Goal: Information Seeking & Learning: Learn about a topic

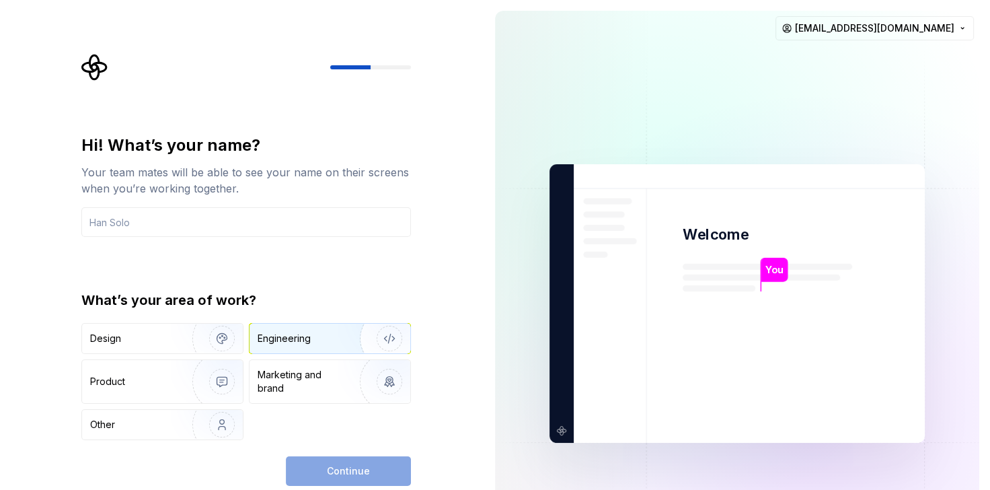
click at [279, 340] on div "Engineering" at bounding box center [284, 338] width 53 height 13
click at [289, 338] on div "Engineering" at bounding box center [284, 338] width 53 height 13
click at [335, 463] on div "Continue" at bounding box center [348, 471] width 125 height 30
click at [286, 237] on div "Hi! What’s your name? Your team mates will be able to see your name on their sc…" at bounding box center [246, 287] width 330 height 305
click at [284, 231] on input "text" at bounding box center [246, 222] width 330 height 30
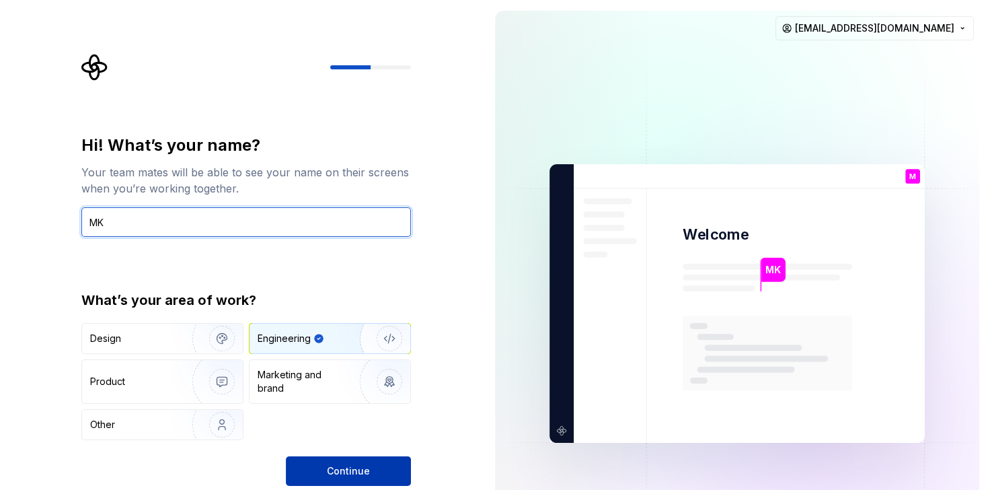
type input "MK"
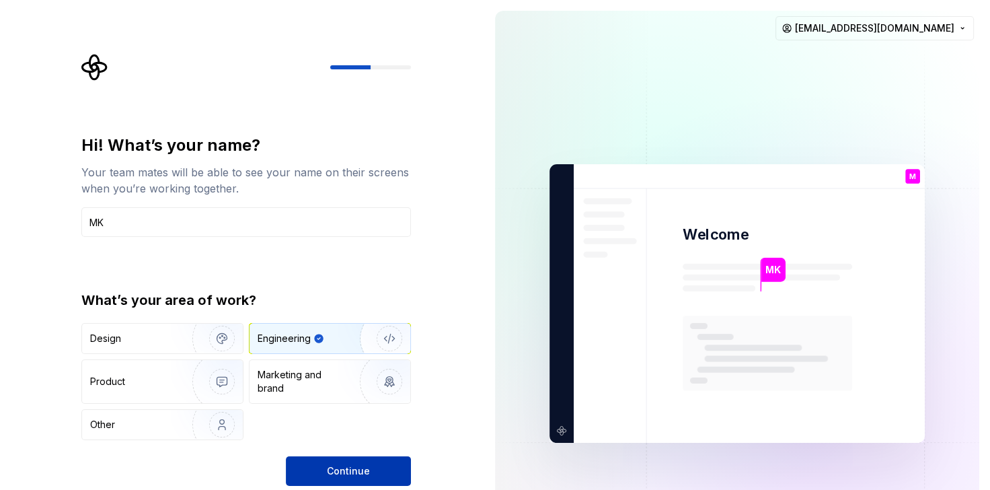
click at [330, 464] on span "Continue" at bounding box center [348, 470] width 43 height 13
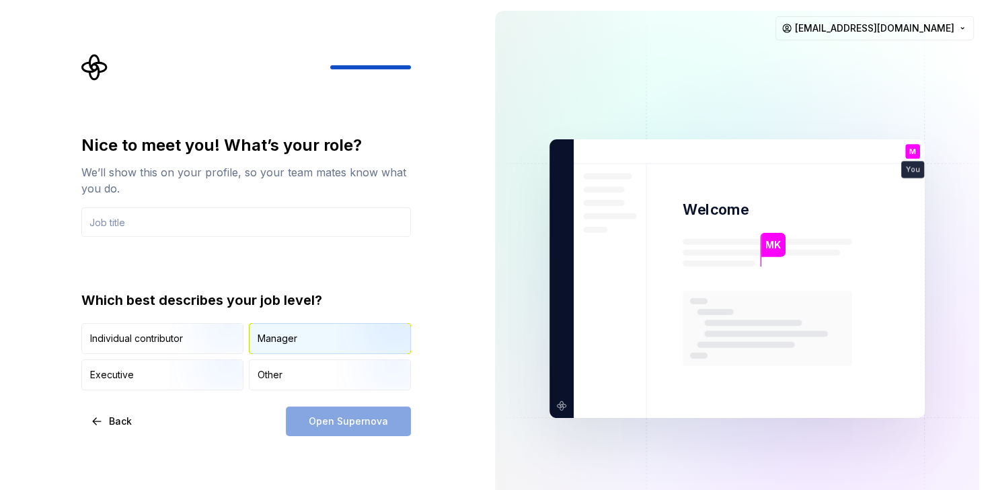
click at [308, 336] on div "Manager" at bounding box center [330, 339] width 161 height 30
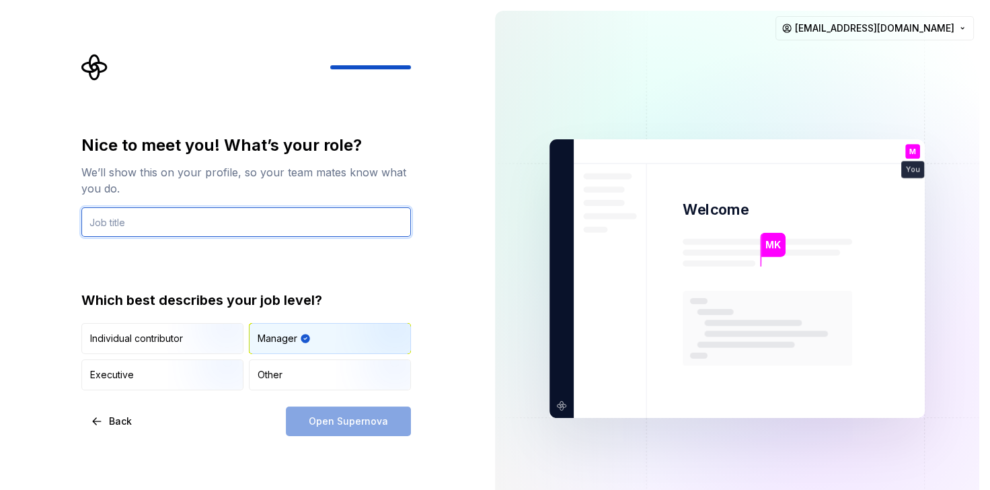
click at [235, 217] on input "text" at bounding box center [246, 222] width 330 height 30
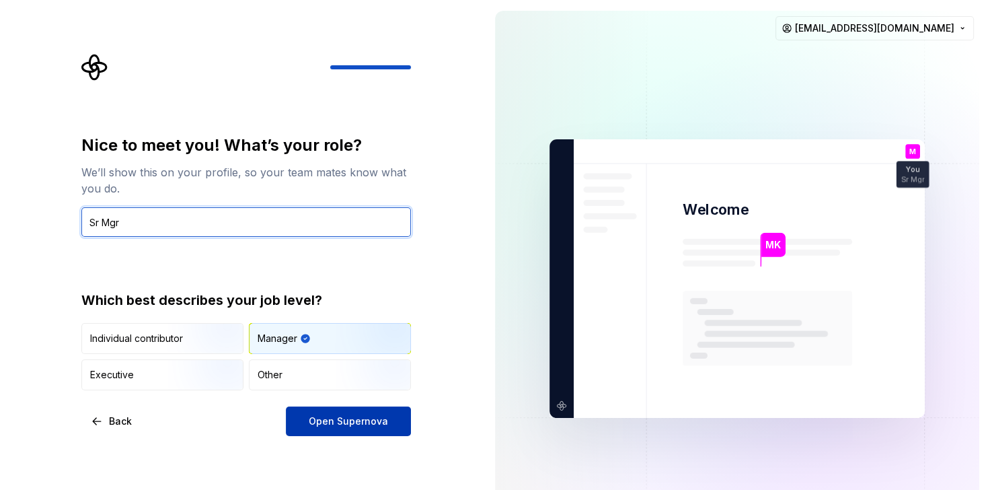
type input "Sr Mgr"
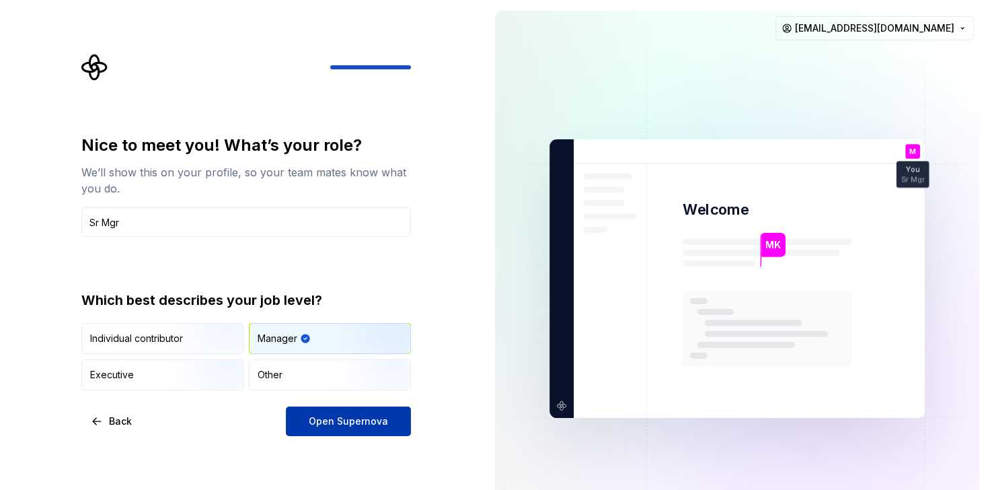
click at [340, 420] on span "Open Supernova" at bounding box center [348, 420] width 79 height 13
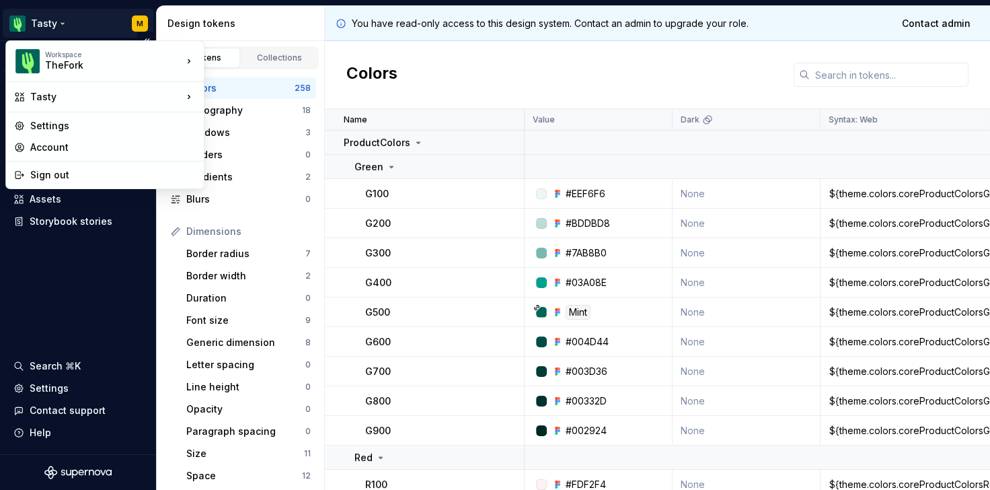
click at [47, 22] on html "Tasty M Version Current draft Documentation Design system data Design tokens Co…" at bounding box center [495, 245] width 990 height 490
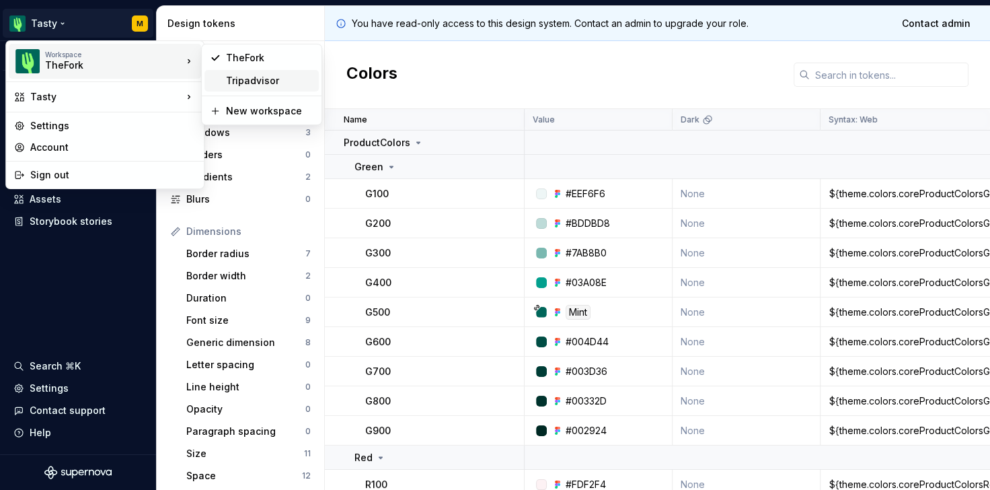
click at [246, 78] on div "Tripadvisor" at bounding box center [269, 80] width 87 height 13
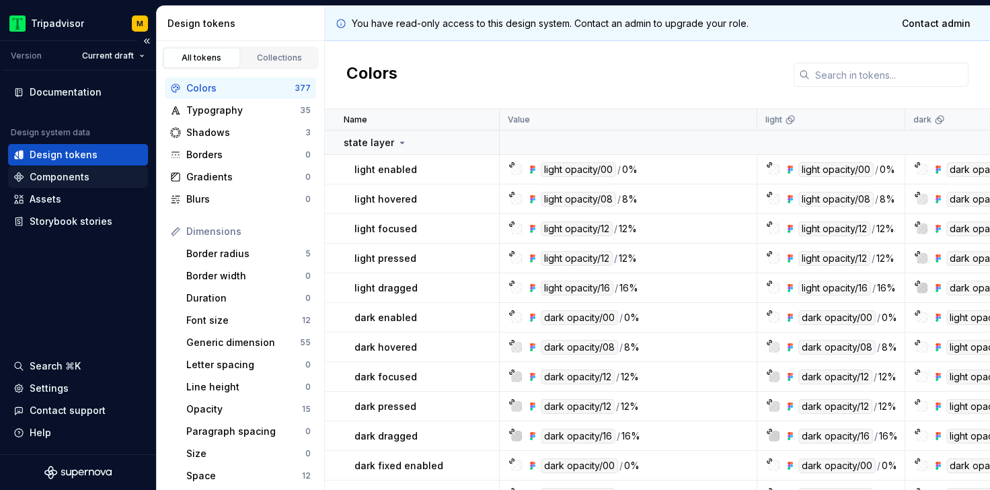
click at [51, 178] on div "Components" at bounding box center [60, 176] width 60 height 13
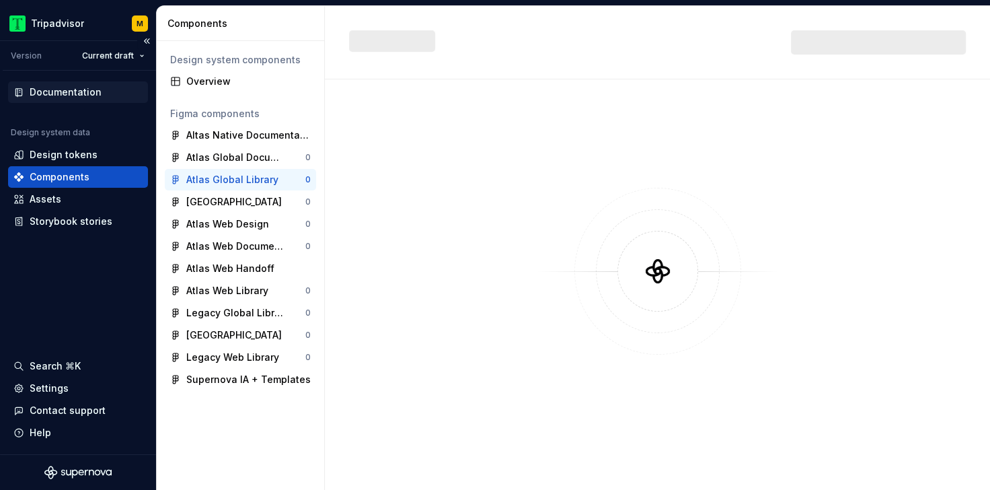
click at [63, 89] on div "Documentation" at bounding box center [66, 91] width 72 height 13
